Goal: Contribute content: Add original content to the website for others to see

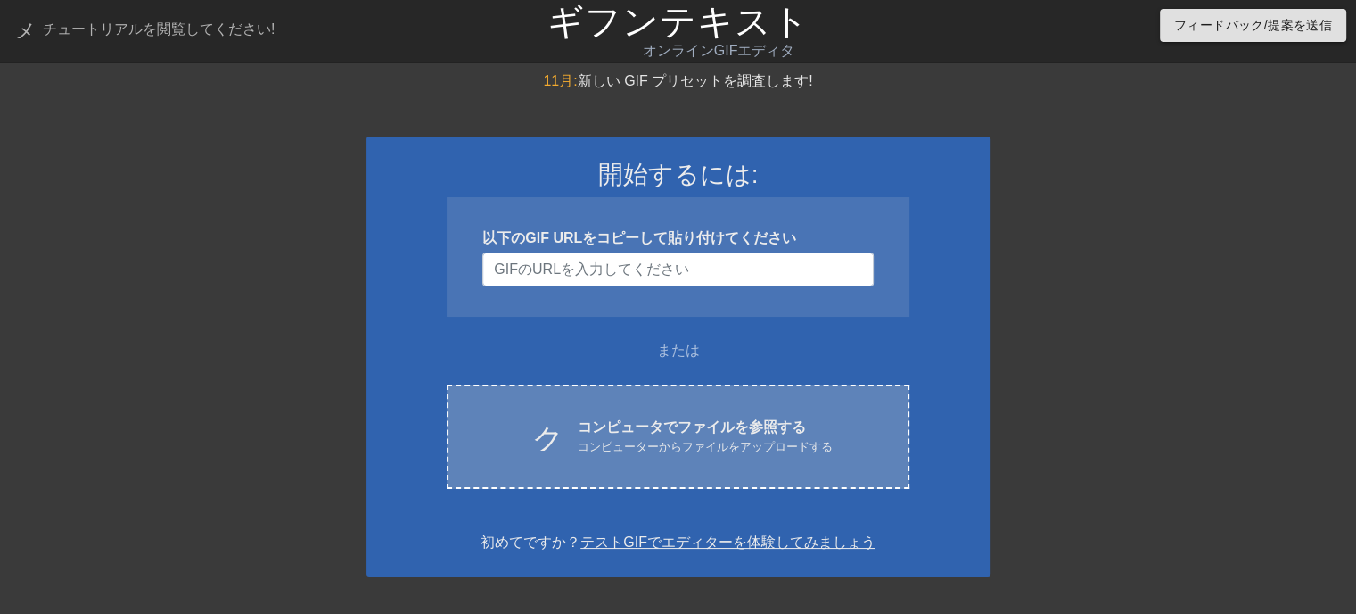
click at [582, 408] on div "クラウドアップロード コンピュータでファイルを参照する コンピューターからファイルをアップロードする Choose files" at bounding box center [678, 436] width 462 height 104
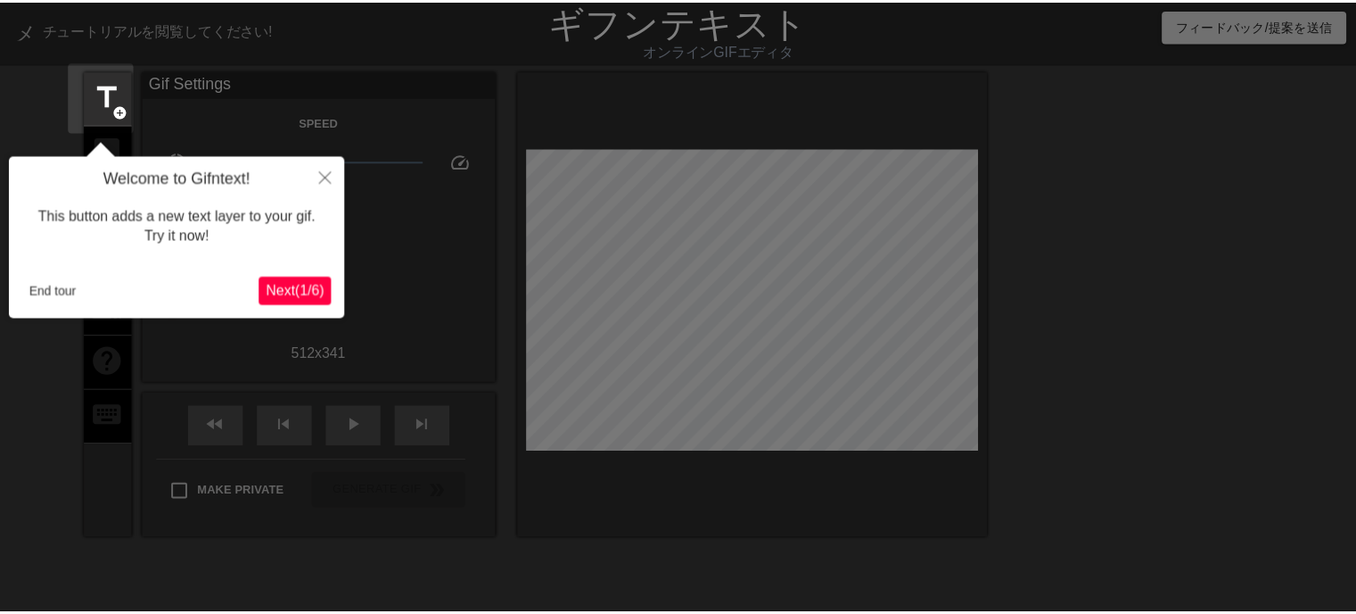
scroll to position [43, 0]
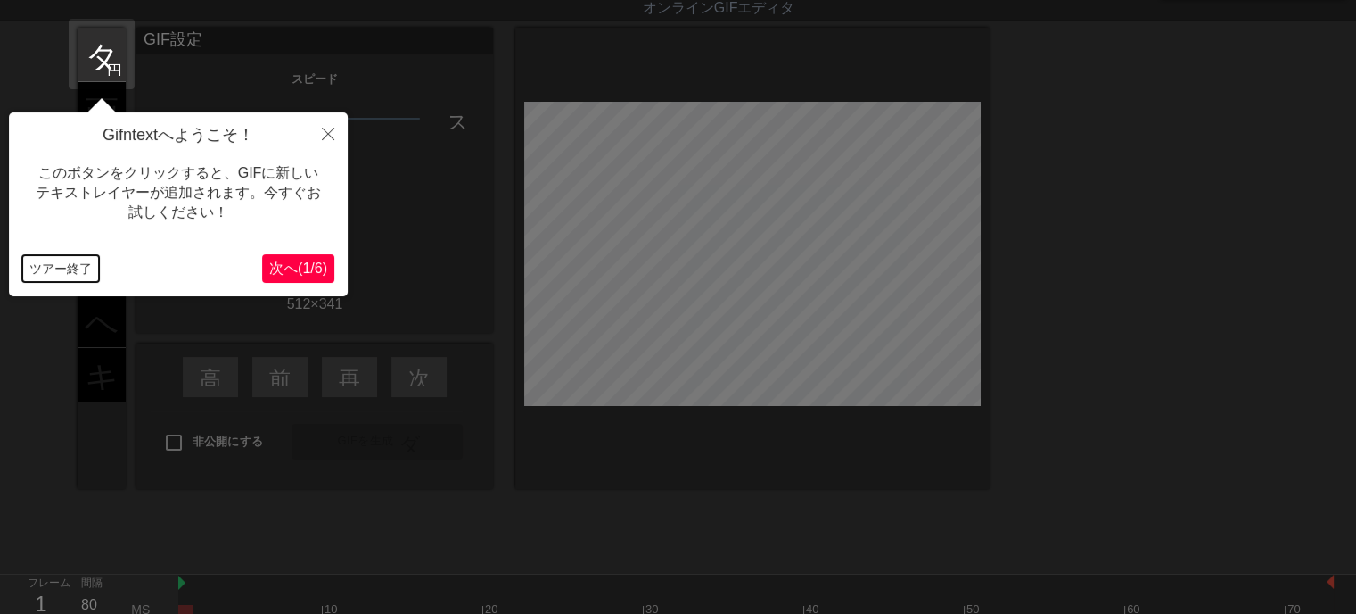
drag, startPoint x: 61, startPoint y: 266, endPoint x: 50, endPoint y: 140, distance: 126.2
click at [47, 244] on div "Gifntextへようこそ！ このボタンをクリックすると、GIFに新しいテキストレイヤーが追加されます。今すぐお試しください！ ツアー終了 次へ ( 1 / …" at bounding box center [178, 204] width 339 height 184
click at [108, 63] on font "円を追加" at bounding box center [137, 68] width 61 height 15
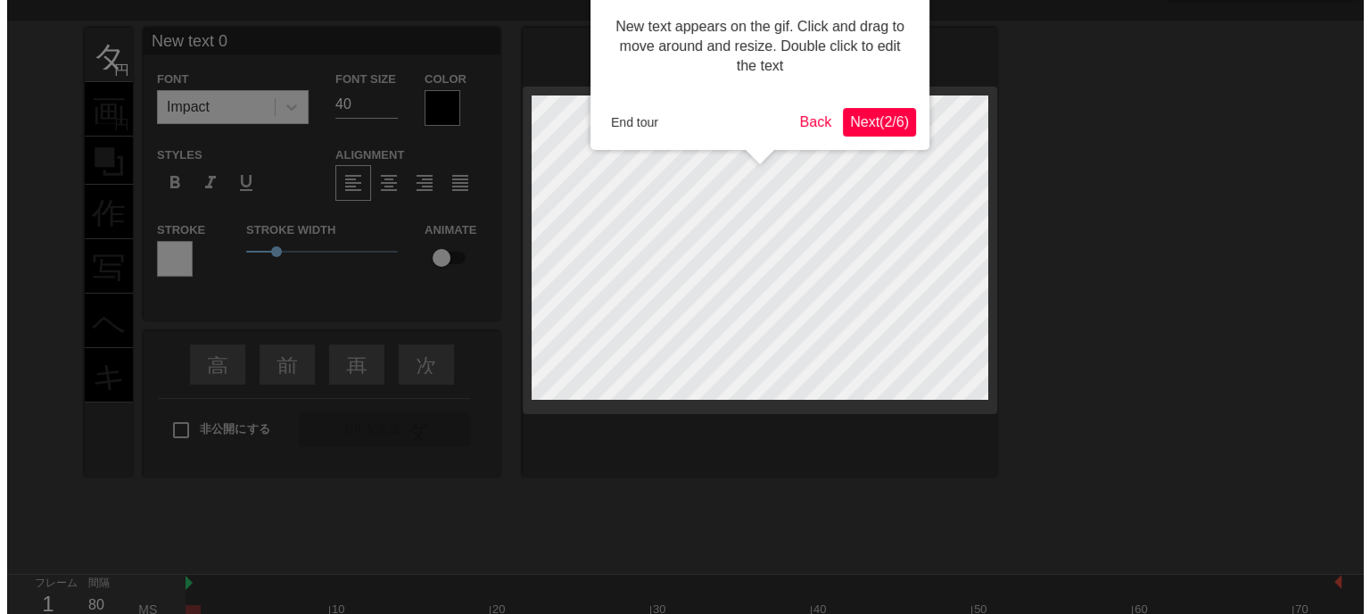
scroll to position [0, 0]
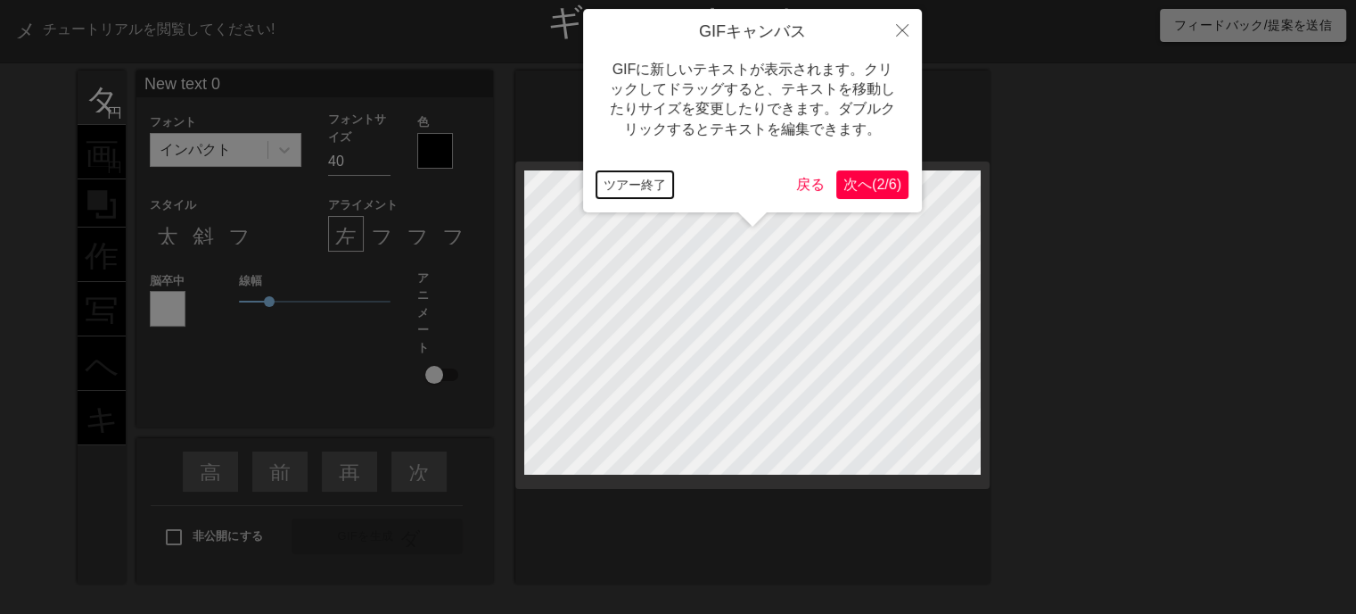
click at [643, 183] on font "ツアー終了" at bounding box center [635, 184] width 62 height 14
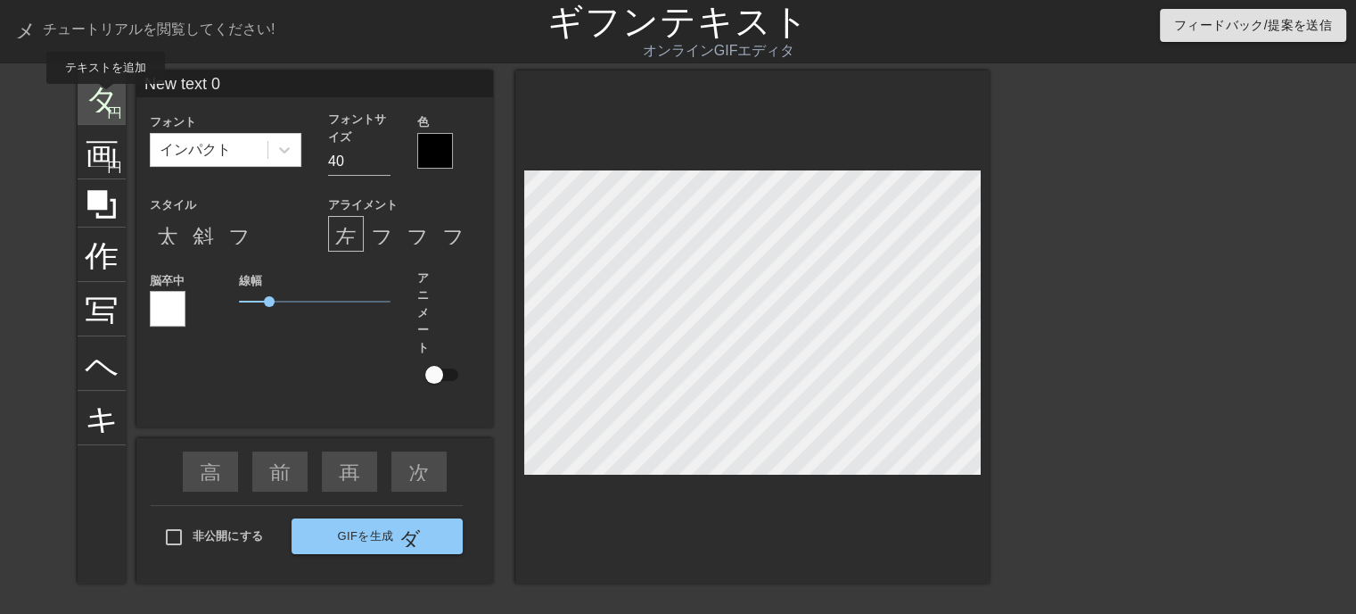
click at [106, 96] on font "タイトル" at bounding box center [154, 95] width 139 height 34
type input "New text 1"
drag, startPoint x: 194, startPoint y: 85, endPoint x: 33, endPoint y: 87, distance: 160.5
click at [54, 87] on div "タイトル 円を追加 画像 円を追加 作物 写真サイズを大きく選択 ヘルプ キーボード New text 1 フォント インパクト フォントサイズ 40 色 ス…" at bounding box center [678, 337] width 1356 height 535
type input "いらっしゃいませじじくさい電気屋のブログへ"
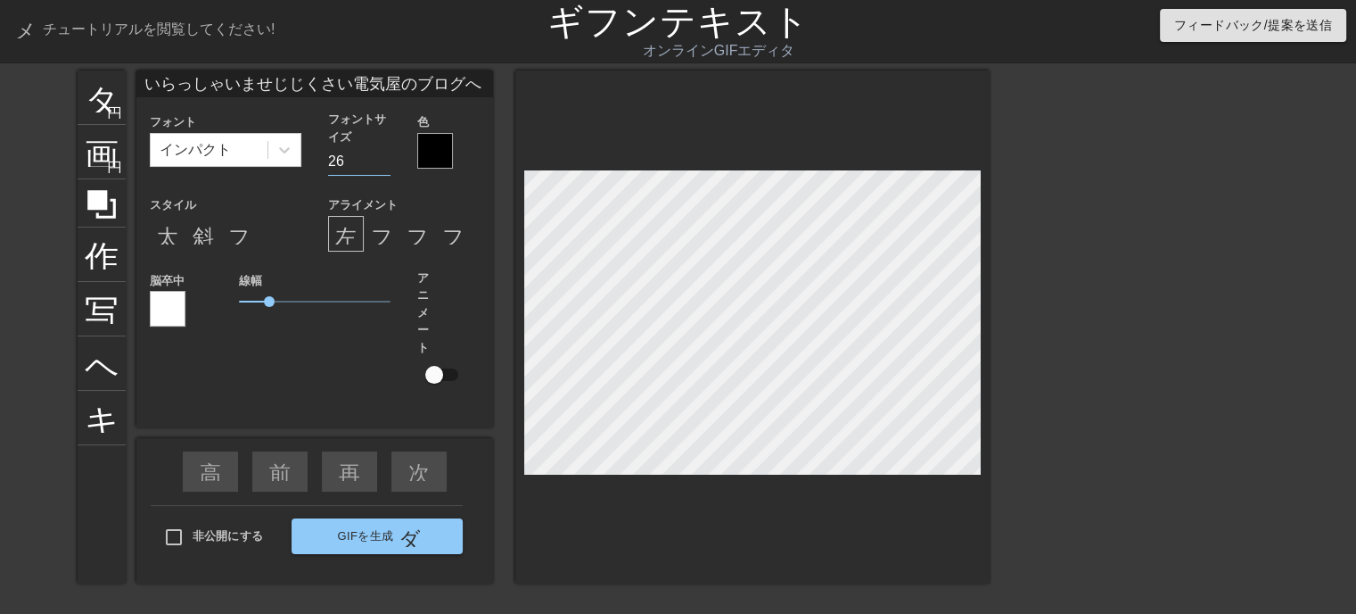
click at [381, 166] on input "26" at bounding box center [359, 161] width 62 height 29
click at [381, 166] on input "25" at bounding box center [359, 161] width 62 height 29
type input "24"
click at [381, 166] on input "24" at bounding box center [359, 161] width 62 height 29
type input "New text 0"
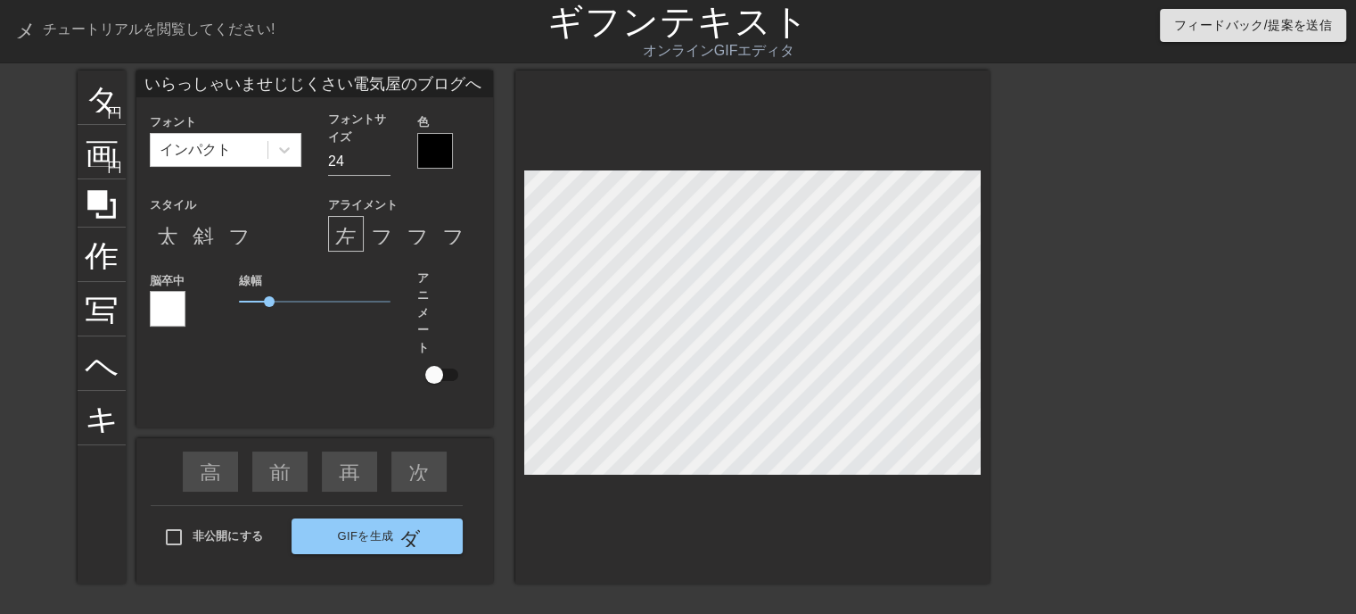
type input "40"
click at [1105, 250] on div "タイトル 円を追加 画像 円を追加 作物 写真サイズを大きく選択 ヘルプ キーボード New text 0 フォント インパクト フォントサイズ 40 色 ス…" at bounding box center [678, 337] width 1356 height 535
click at [202, 237] on font "斜体形式" at bounding box center [236, 233] width 86 height 21
type input "いらっしゃいませじじくさい電気屋のブログへ"
type input "24"
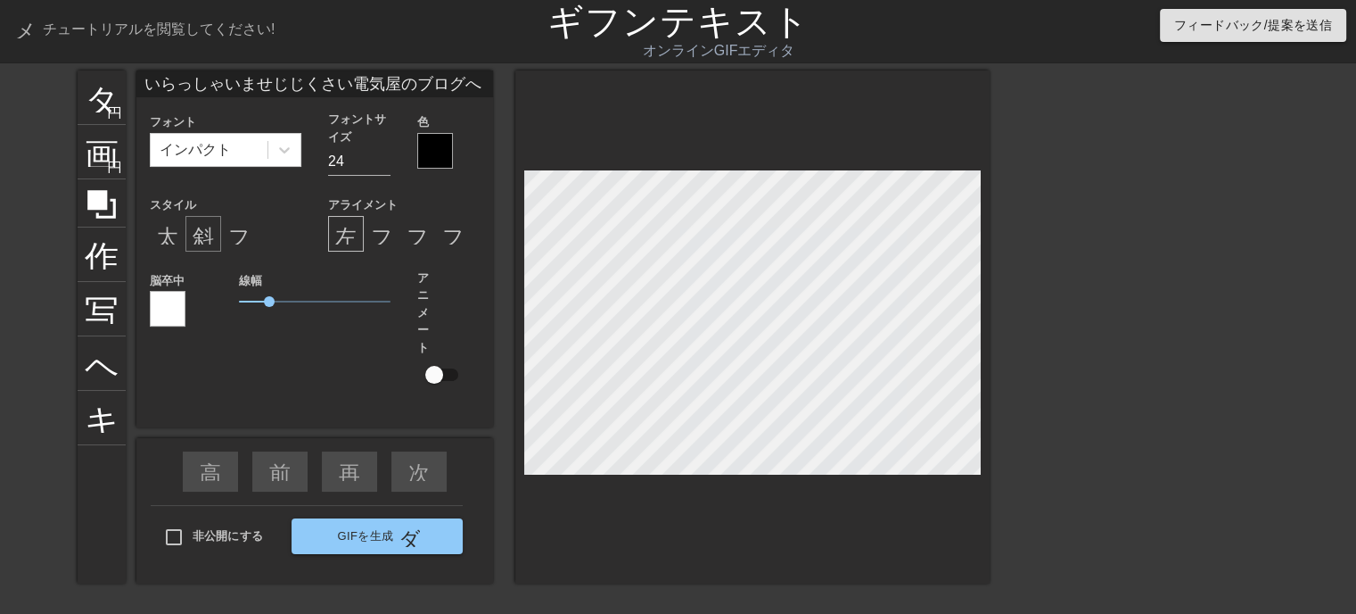
click at [204, 243] on font "斜体形式" at bounding box center [236, 233] width 86 height 21
click at [432, 162] on div at bounding box center [435, 151] width 36 height 36
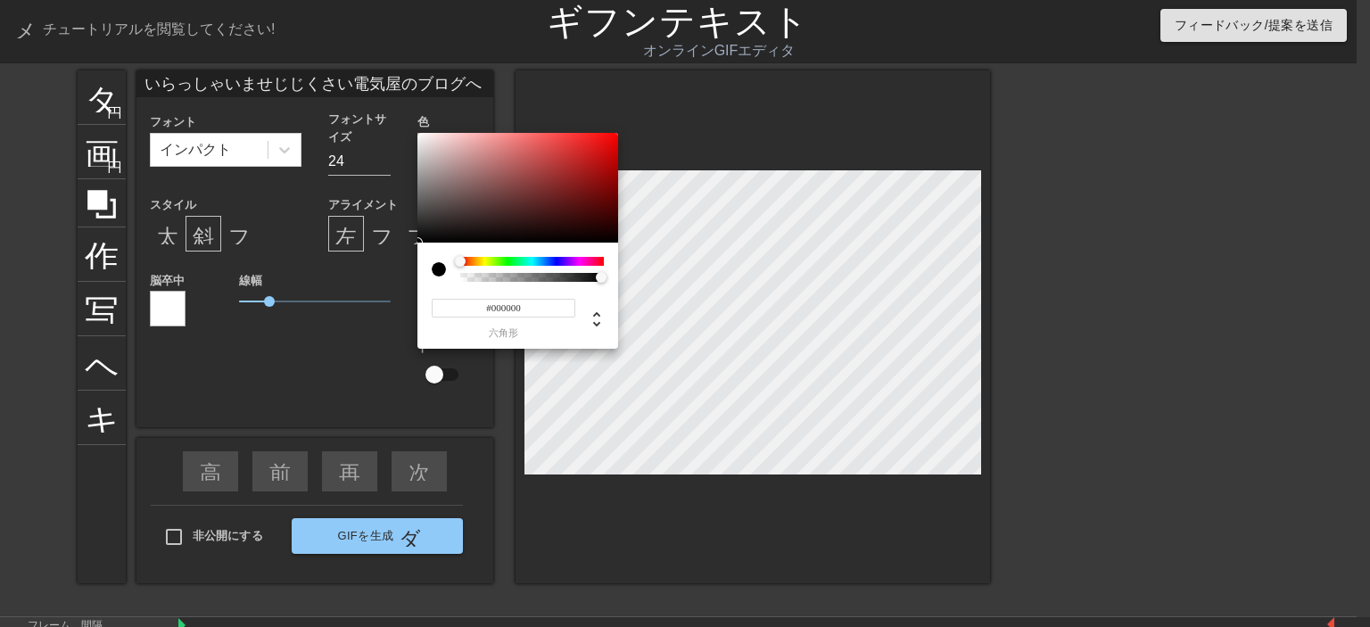
click at [534, 309] on input "#000000" at bounding box center [504, 308] width 144 height 19
type input "#ffff"
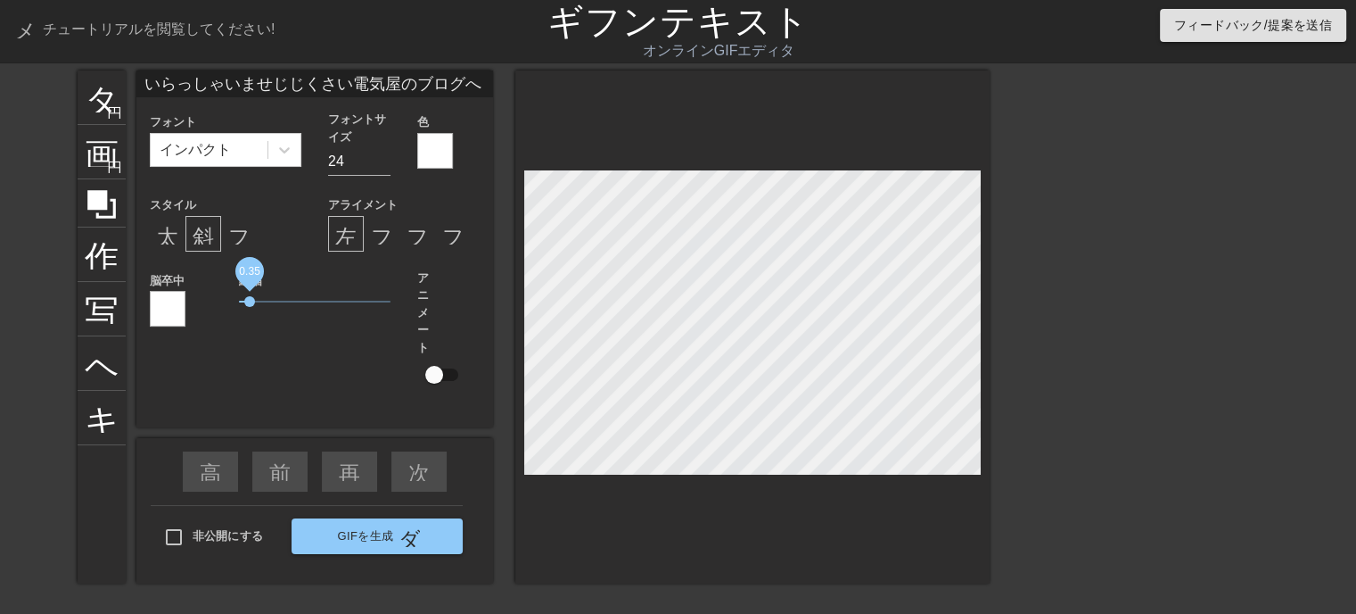
drag, startPoint x: 268, startPoint y: 302, endPoint x: 250, endPoint y: 302, distance: 17.8
click at [250, 302] on span "0.35" at bounding box center [249, 301] width 11 height 11
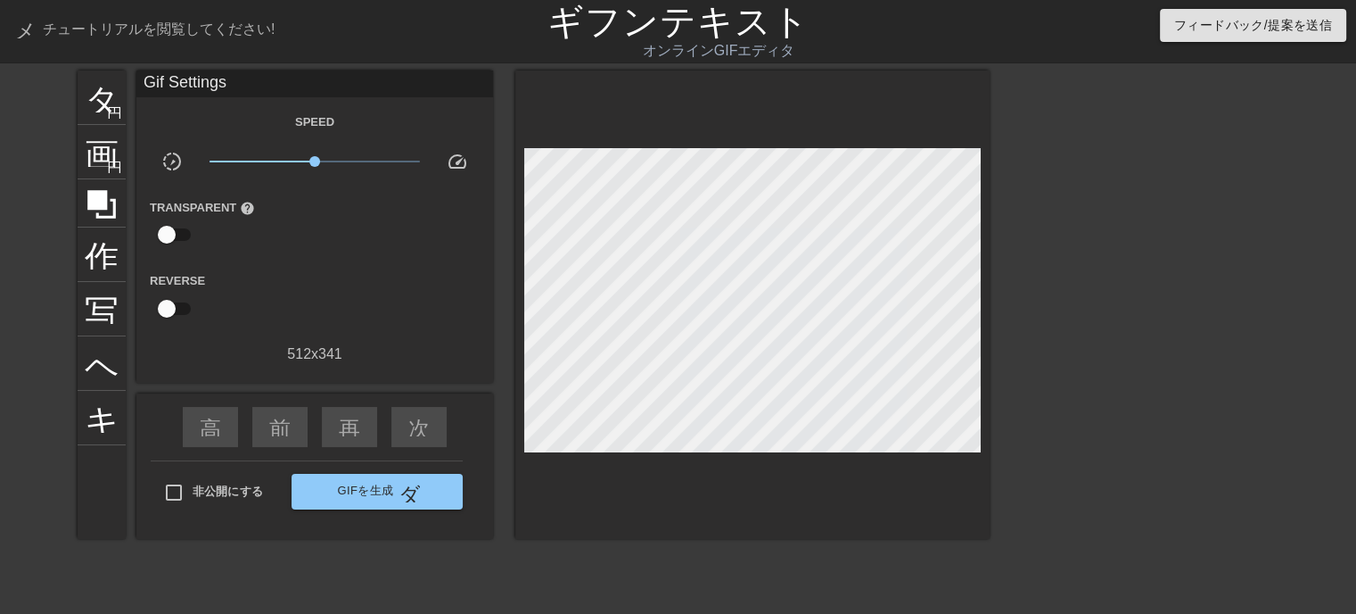
click at [634, 546] on div "タイトル 円を追加 画像 円を追加 作物 写真サイズを大きく選択 ヘルプ キーボード Gif Settings Speed slow_motion_video…" at bounding box center [534, 337] width 912 height 535
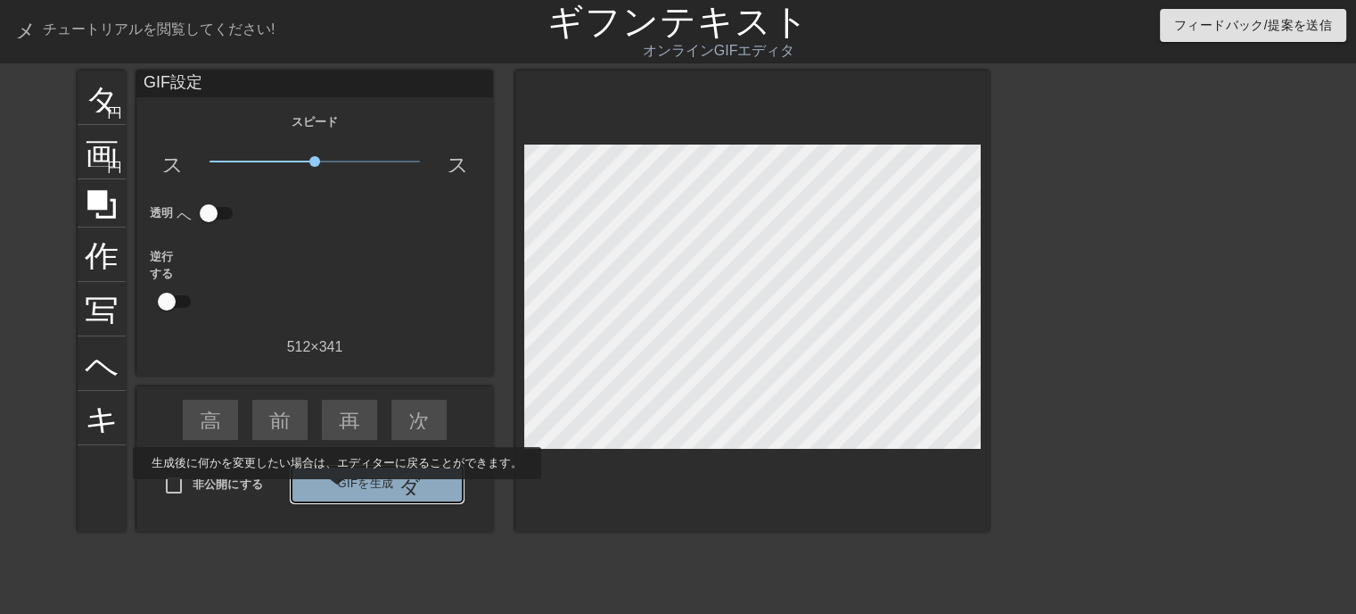
click at [336, 491] on button "GIFを生成 ダブルアロー" at bounding box center [377, 484] width 171 height 36
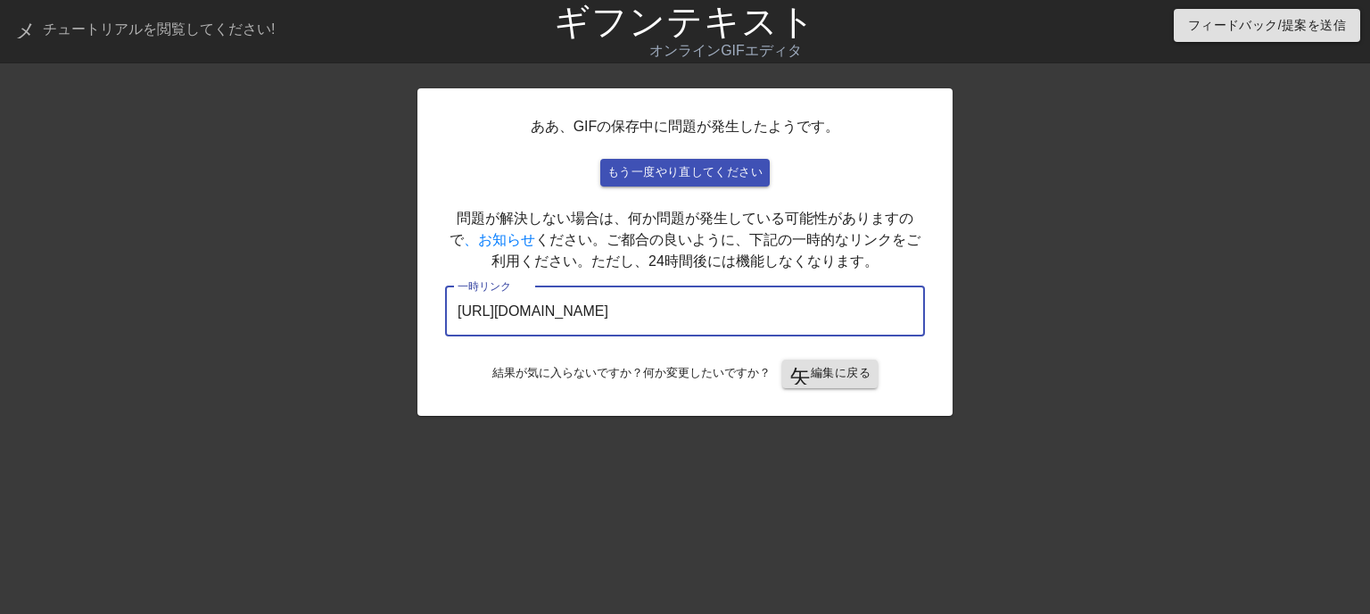
drag, startPoint x: 832, startPoint y: 317, endPoint x: 54, endPoint y: 326, distance: 777.7
click at [67, 320] on div "ああ、GIFの保存中に問題が発生したようです。 もう一度やり直してください 問題が解決しない場合は、何か問題が発生している可能性がありますので 、お知らせ く…" at bounding box center [685, 337] width 1370 height 535
